Goal: Task Accomplishment & Management: Complete application form

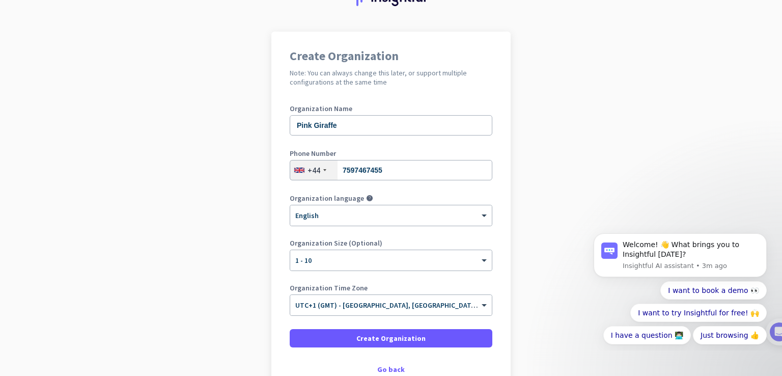
scroll to position [117, 0]
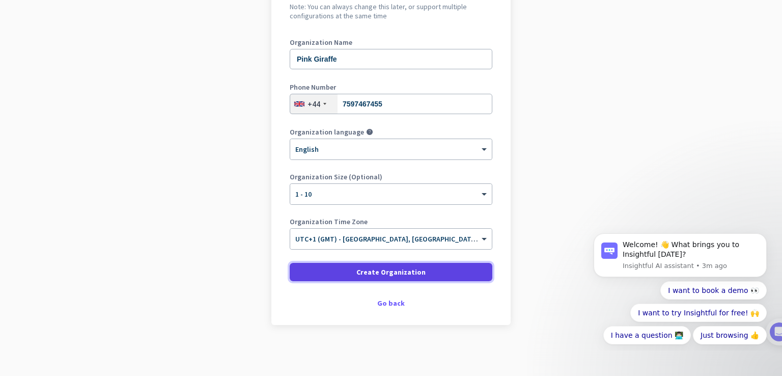
click at [364, 271] on span "Create Organization" at bounding box center [390, 272] width 69 height 10
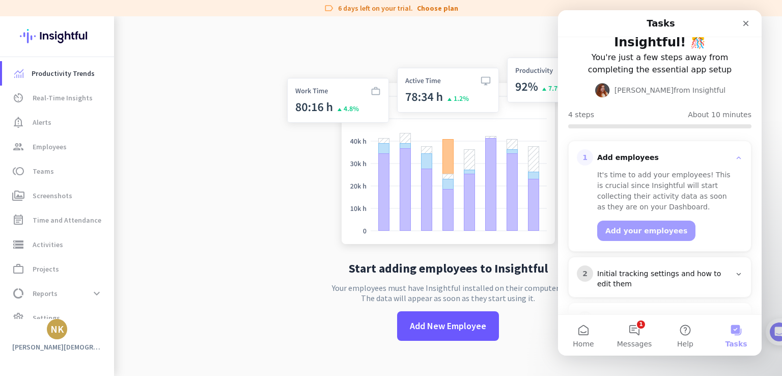
scroll to position [51, 0]
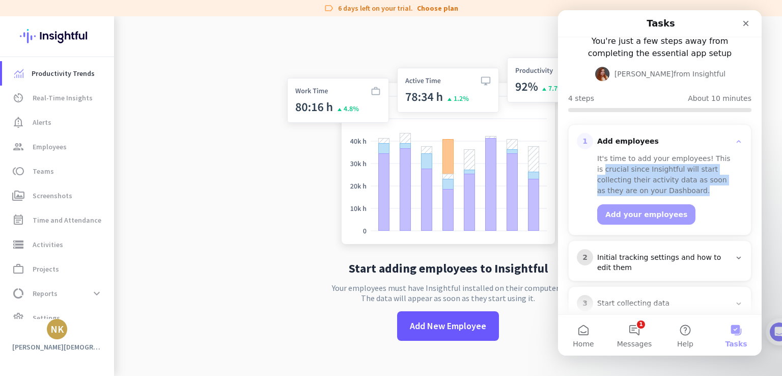
drag, startPoint x: 597, startPoint y: 169, endPoint x: 722, endPoint y: 191, distance: 127.1
click at [722, 191] on div "It's time to add your employees! This is crucial since Insightful will start co…" at bounding box center [666, 174] width 138 height 43
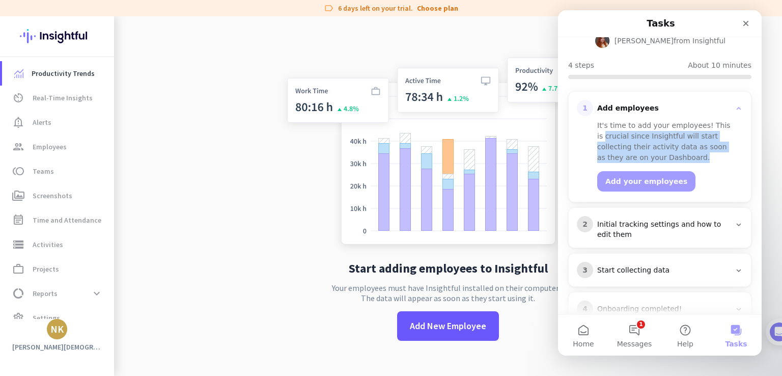
scroll to position [102, 0]
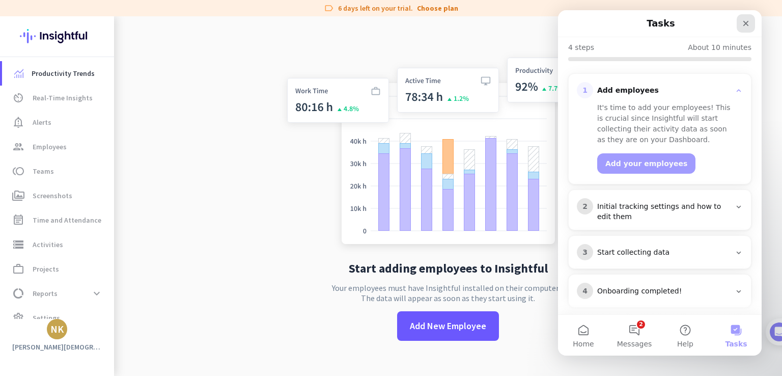
click at [747, 27] on icon "Close" at bounding box center [745, 23] width 8 height 8
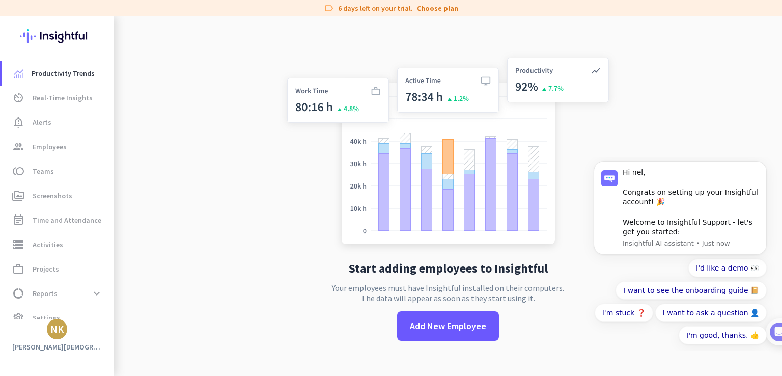
scroll to position [0, 0]
